Goal: Information Seeking & Learning: Learn about a topic

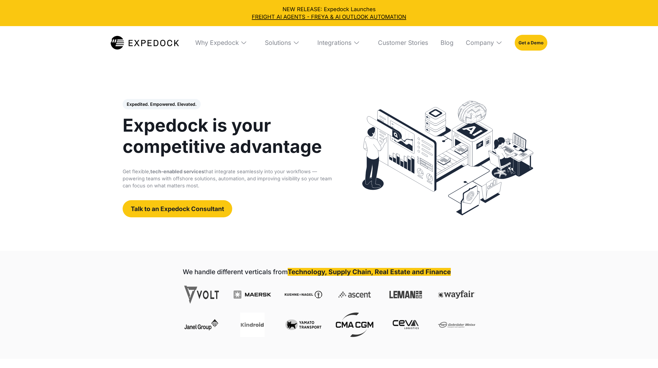
select select
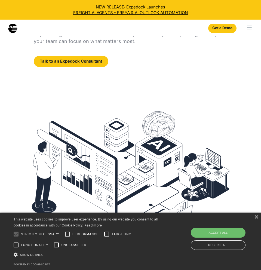
scroll to position [107, 0]
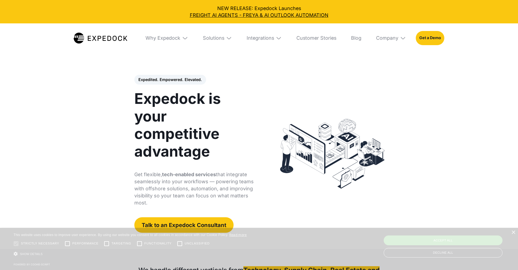
select select
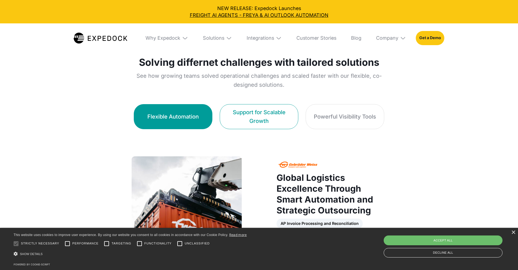
scroll to position [328, 0]
click at [244, 109] on div "Support for Scalable Growth" at bounding box center [258, 116] width 63 height 17
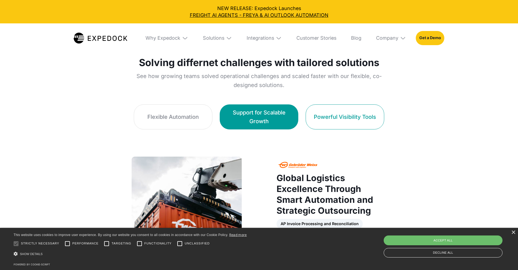
click at [357, 113] on div "Powerful Visibility Tools" at bounding box center [345, 117] width 62 height 8
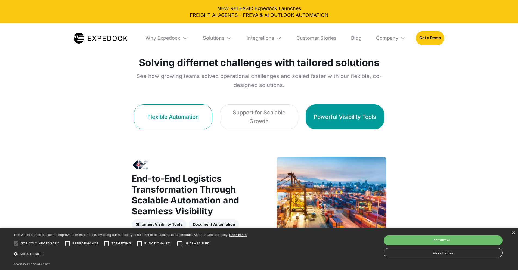
click at [176, 110] on link "Flexible Automation" at bounding box center [173, 116] width 79 height 25
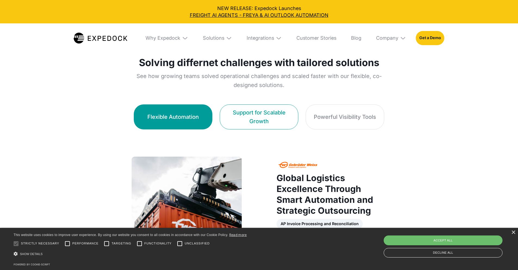
click at [251, 110] on div "Support for Scalable Growth" at bounding box center [258, 116] width 63 height 17
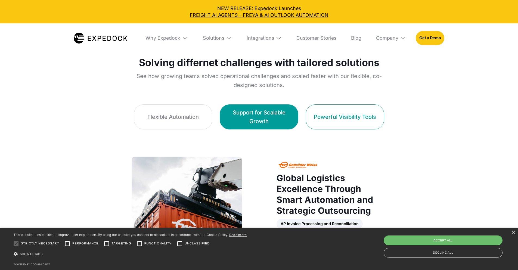
click at [355, 113] on div "Powerful Visibility Tools" at bounding box center [345, 117] width 62 height 8
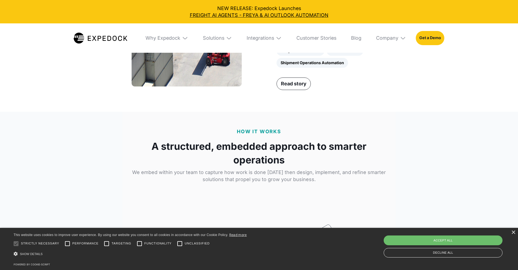
scroll to position [654, 0]
drag, startPoint x: 312, startPoint y: 123, endPoint x: 354, endPoint y: 121, distance: 42.2
click at [354, 67] on div "Freight BI Dashboard AP Automation Shipment Operations Automation" at bounding box center [332, 57] width 110 height 22
drag, startPoint x: 392, startPoint y: 120, endPoint x: 437, endPoint y: 116, distance: 44.8
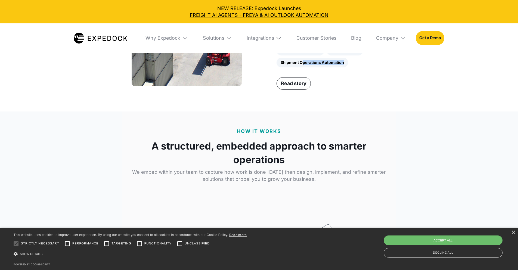
click at [386, 67] on div "Freight BI Dashboard AP Automation Shipment Operations Automation" at bounding box center [332, 57] width 110 height 22
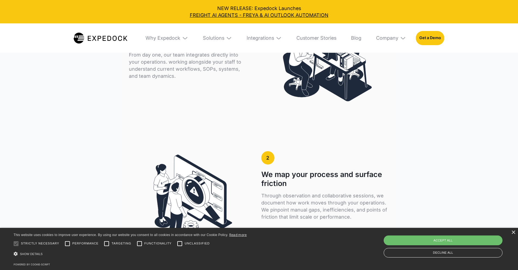
scroll to position [872, 0]
click at [497, 49] on div "Why Expedock WHy Expedock Expedock Document Automation Products vs. Alternative…" at bounding box center [259, 37] width 518 height 29
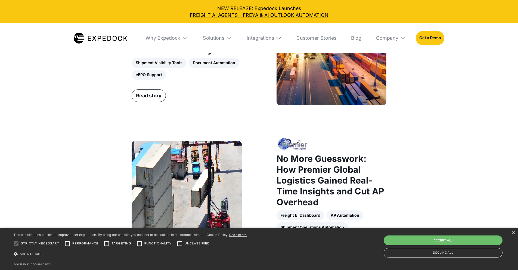
scroll to position [490, 0]
drag, startPoint x: 153, startPoint y: 82, endPoint x: 199, endPoint y: 82, distance: 45.7
click at [198, 79] on div "Shipment Visibility Tools Document Automation eBPO Support" at bounding box center [187, 69] width 110 height 22
drag, startPoint x: 202, startPoint y: 81, endPoint x: 221, endPoint y: 81, distance: 19.1
click at [221, 79] on div "Shipment Visibility Tools Document Automation eBPO Support" at bounding box center [187, 69] width 110 height 22
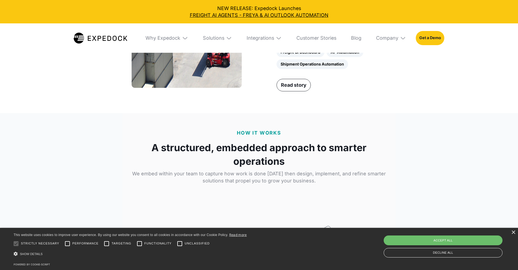
scroll to position [653, 0]
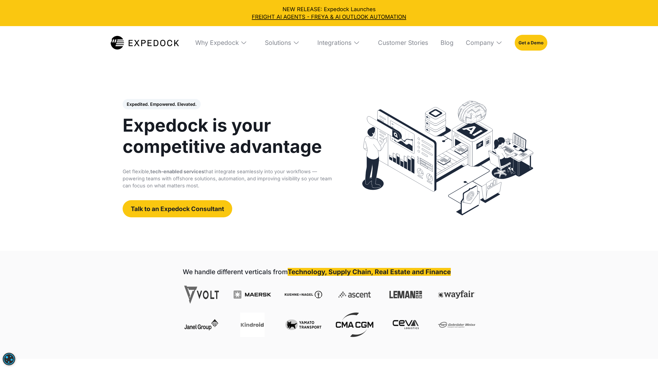
select select
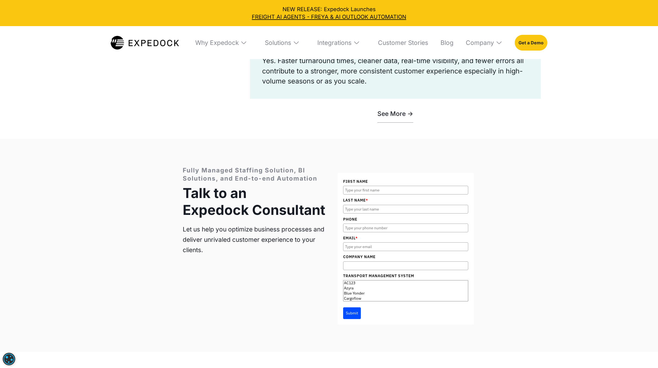
scroll to position [2568, 0]
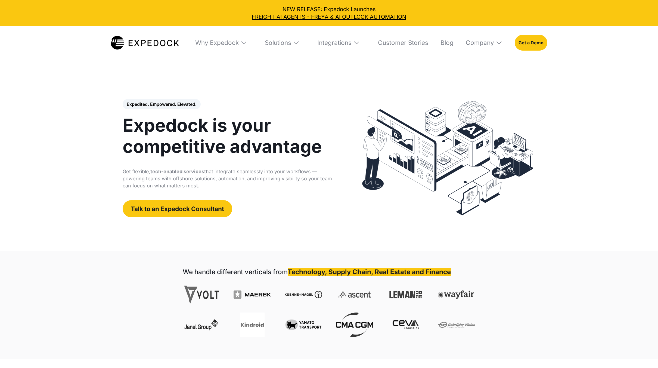
select select
click at [290, 46] on div "Solutions" at bounding box center [278, 43] width 26 height 8
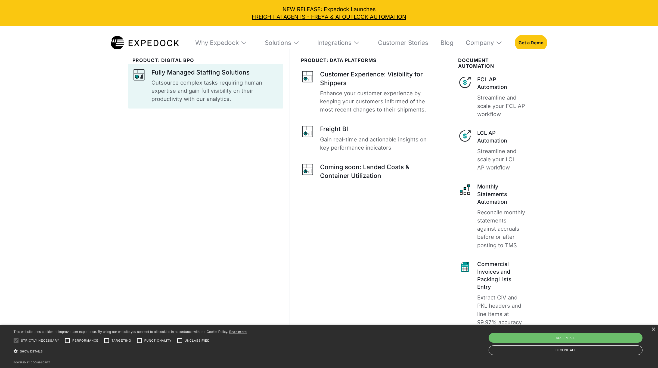
click at [204, 73] on div "Fully Managed Staffing Solutions" at bounding box center [200, 72] width 98 height 9
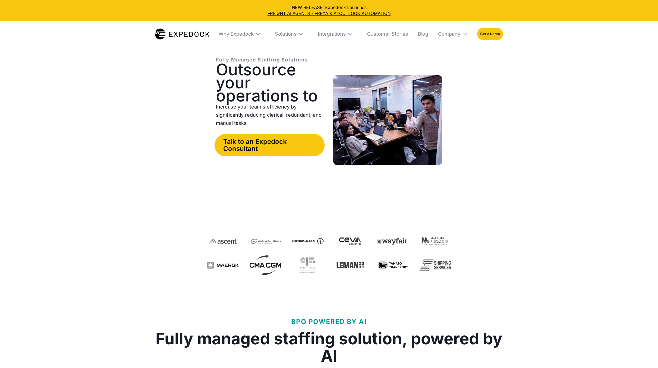
select select
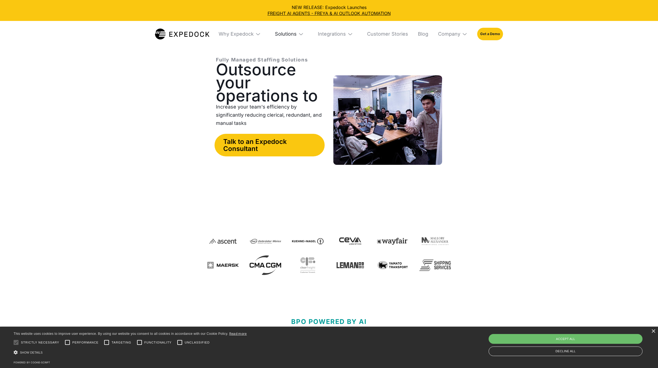
click at [297, 33] on div "Solutions" at bounding box center [286, 34] width 22 height 6
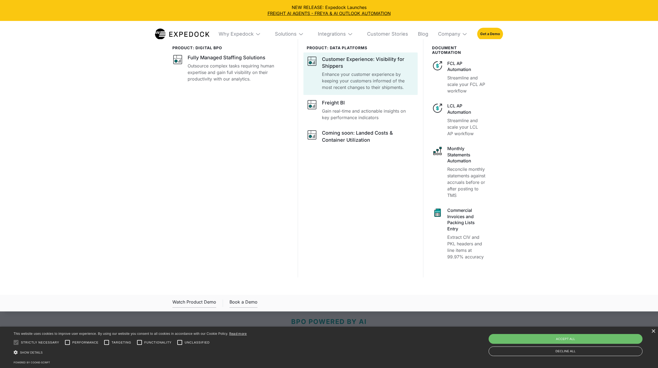
click at [353, 65] on div "Customer Experience: Visibility for Shippers" at bounding box center [368, 63] width 92 height 14
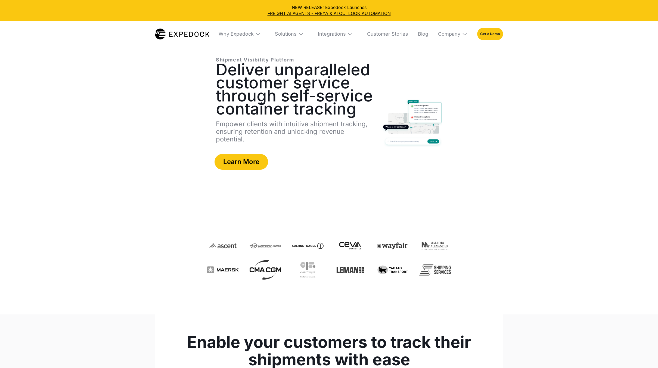
select select
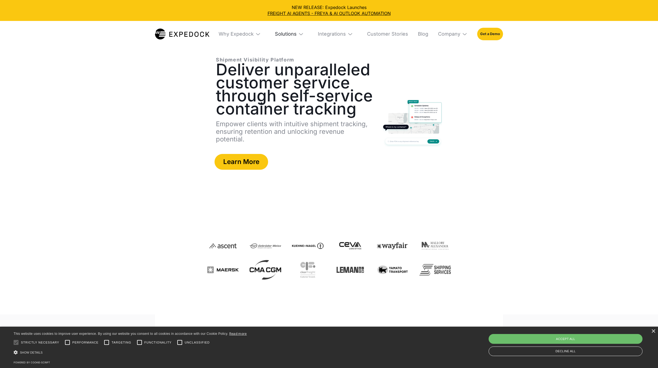
click at [297, 36] on div "Solutions" at bounding box center [286, 34] width 22 height 6
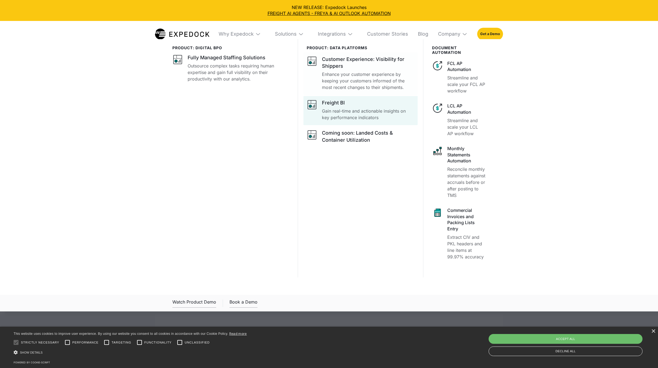
click at [339, 109] on p "Gain real-time and actionable insights on key performance indicators" at bounding box center [368, 114] width 92 height 13
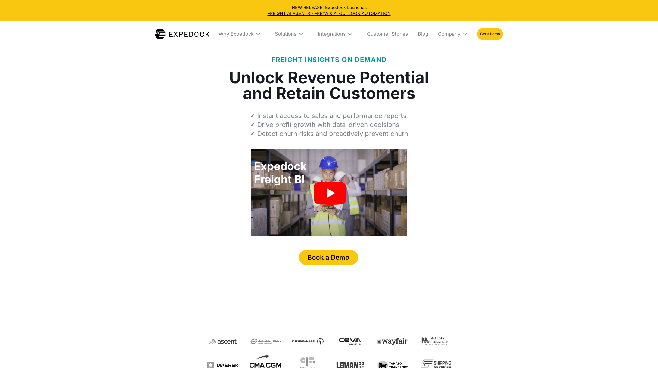
select select
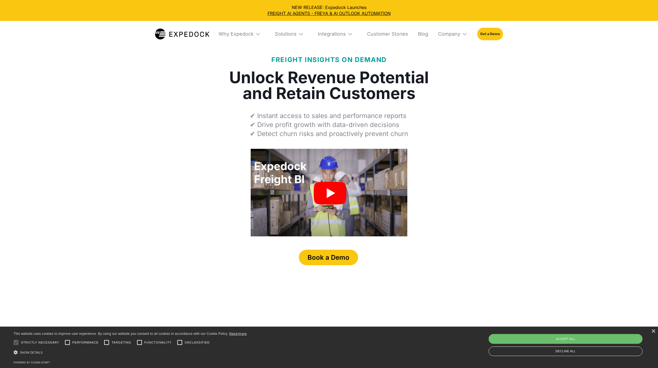
click at [301, 34] on img at bounding box center [300, 33] width 5 height 5
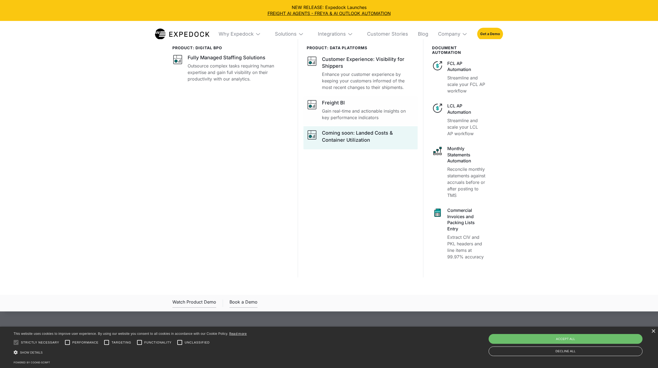
click at [370, 134] on div "Coming soon: Landed Costs & Container Utilization" at bounding box center [368, 136] width 92 height 14
click at [369, 142] on div "Coming soon: Landed Costs & Container Utilization" at bounding box center [368, 136] width 92 height 14
click at [365, 140] on div "Coming soon: Landed Costs & Container Utilization" at bounding box center [368, 136] width 92 height 14
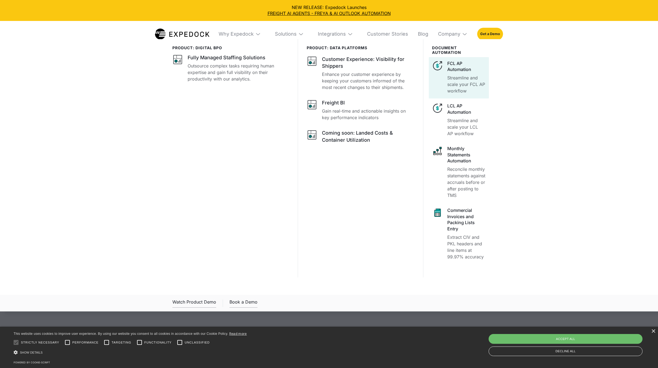
click at [474, 73] on div "FCL AP Automation Streamline and scale your FCL AP workflow" at bounding box center [466, 77] width 38 height 34
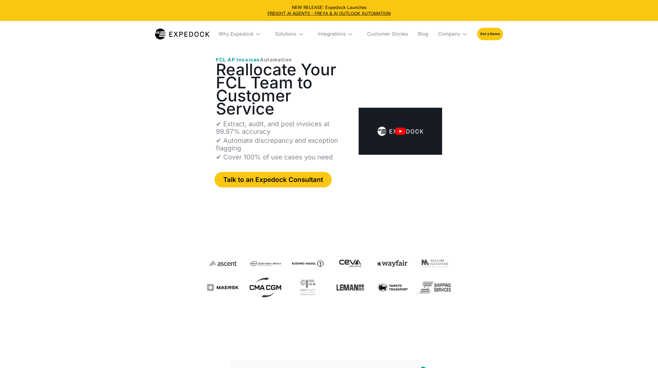
select select
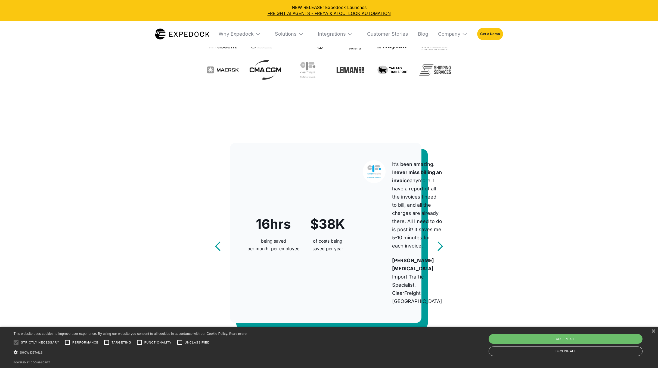
scroll to position [354, 0]
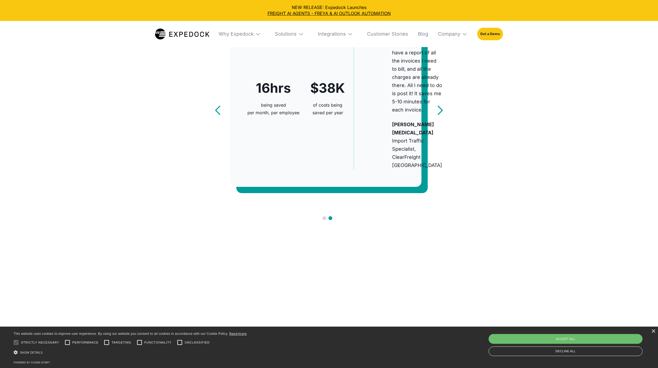
click at [440, 116] on div "next slide" at bounding box center [440, 110] width 11 height 11
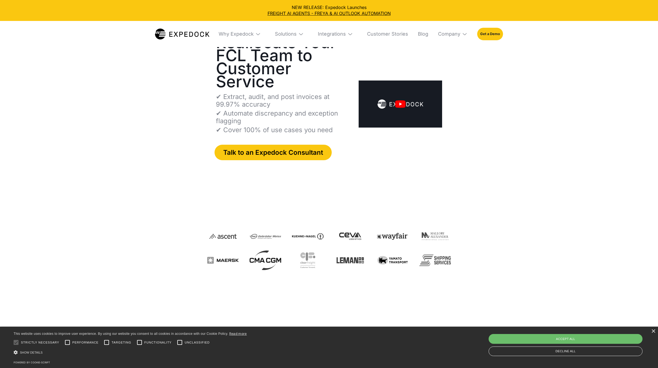
scroll to position [0, 0]
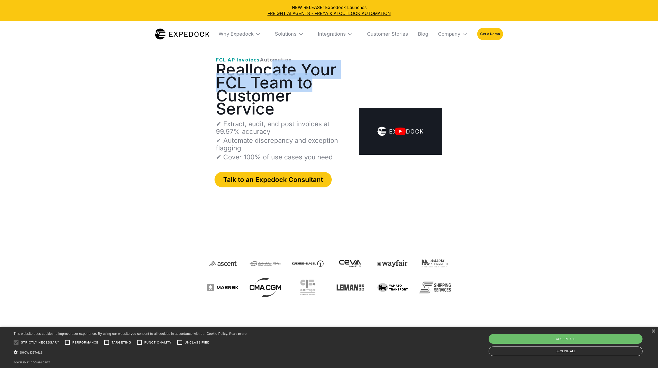
drag, startPoint x: 290, startPoint y: 78, endPoint x: 309, endPoint y: 84, distance: 20.1
click at [309, 84] on h1 "Reallocate Your FCL Team to Customer Service" at bounding box center [283, 89] width 134 height 52
click at [338, 85] on h1 "Reallocate Your FCL Team to Customer Service" at bounding box center [283, 89] width 134 height 52
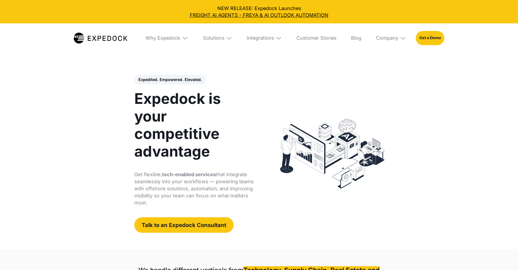
select select
drag, startPoint x: 0, startPoint y: 0, endPoint x: 208, endPoint y: 42, distance: 211.7
click at [208, 41] on div "Solutions" at bounding box center [213, 38] width 21 height 6
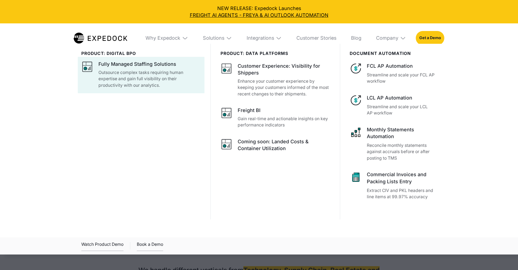
click at [138, 64] on div "Fully Managed Staffing Solutions" at bounding box center [137, 64] width 78 height 7
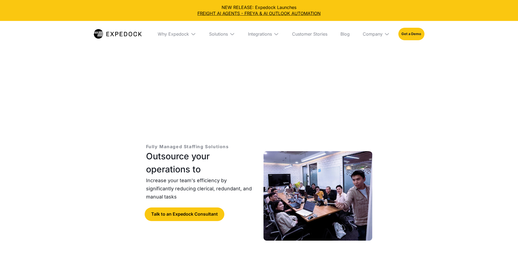
select select
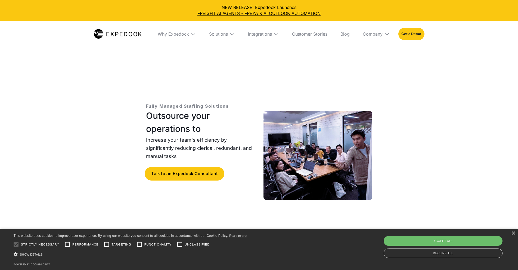
scroll to position [27, 0]
